Goal: Find specific page/section: Find specific page/section

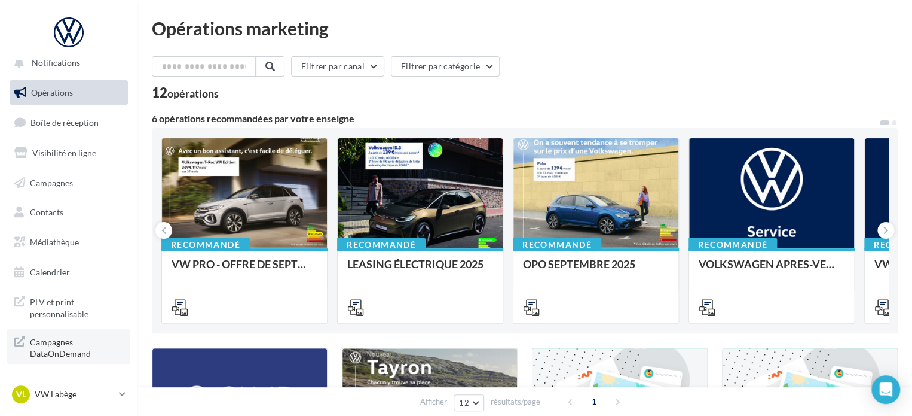
scroll to position [10, 0]
click at [72, 114] on link "Boîte de réception" at bounding box center [68, 122] width 123 height 26
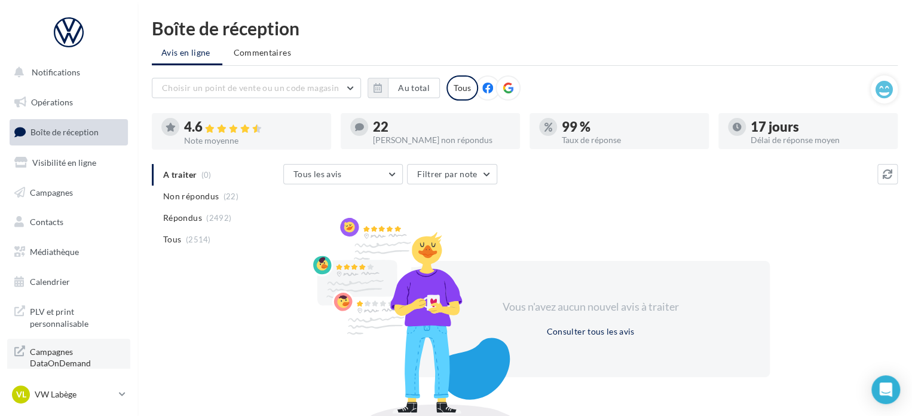
scroll to position [10, 0]
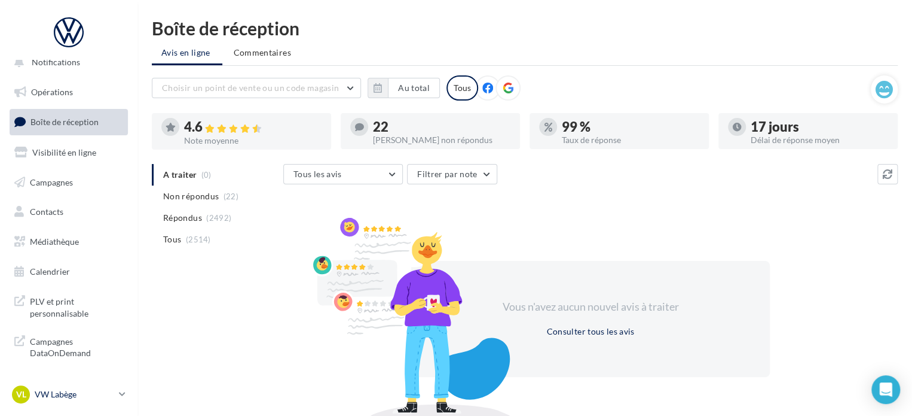
click at [96, 383] on link "VL VW Labège vw-kear-31670" at bounding box center [69, 394] width 118 height 23
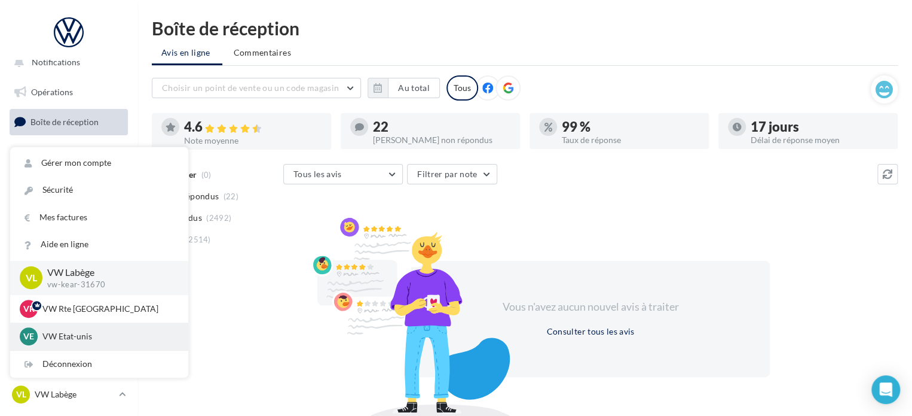
click at [86, 332] on p "VW Etat-unis" at bounding box center [108, 336] width 132 height 12
